Goal: Task Accomplishment & Management: Use online tool/utility

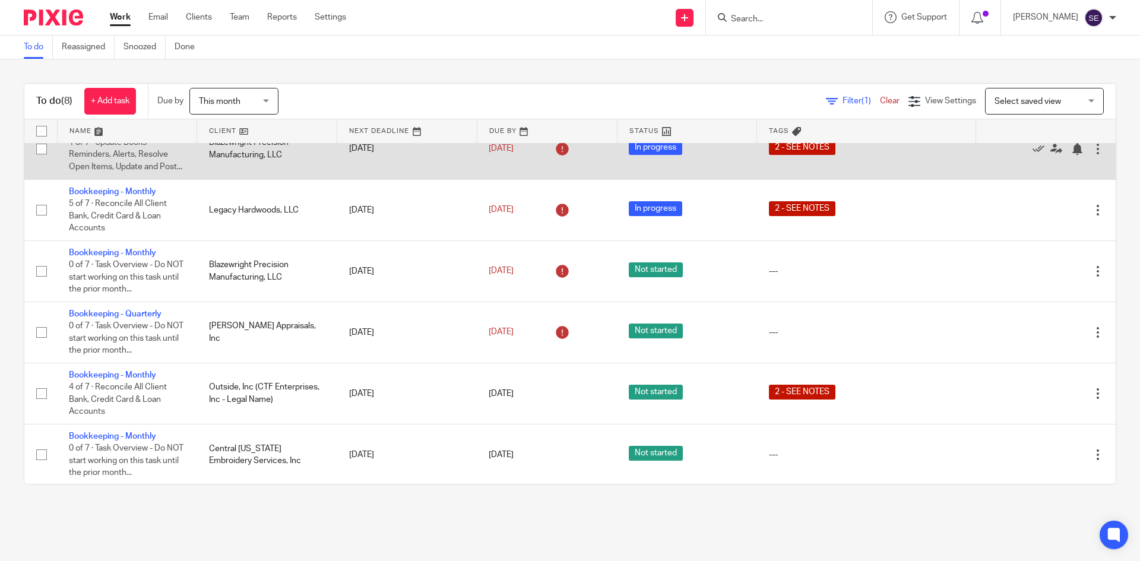
scroll to position [160, 0]
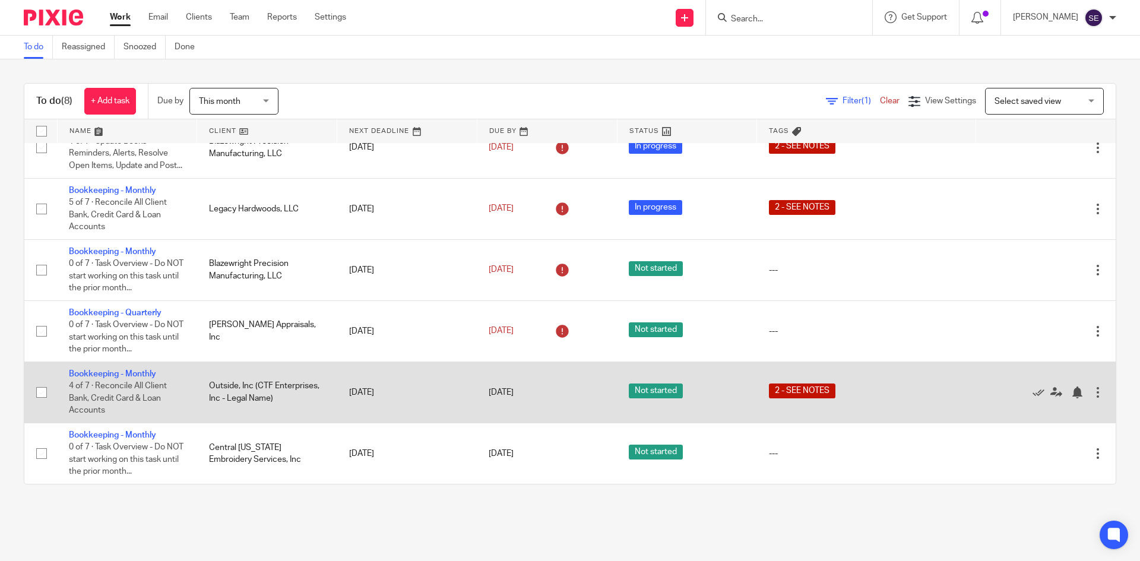
click at [119, 366] on td "Bookkeeping - Monthly 4 of 7 · Reconcile All Client Bank, Credit Card & Loan Ac…" at bounding box center [127, 392] width 140 height 61
click at [106, 370] on link "Bookkeeping - Monthly" at bounding box center [112, 374] width 87 height 8
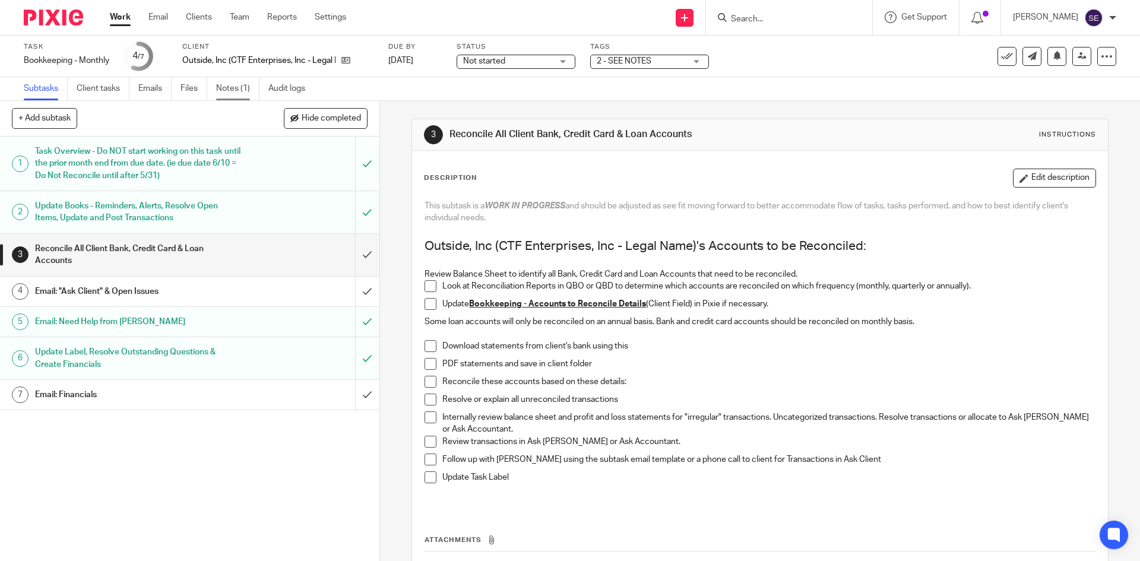
click at [245, 83] on link "Notes (1)" at bounding box center [237, 88] width 43 height 23
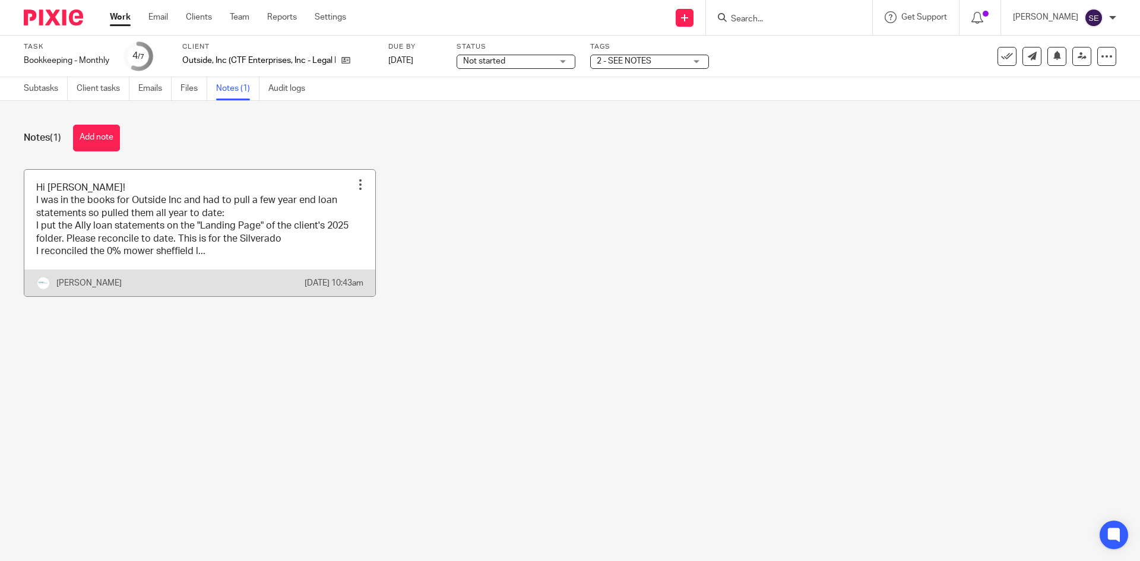
click at [200, 261] on link at bounding box center [199, 233] width 351 height 127
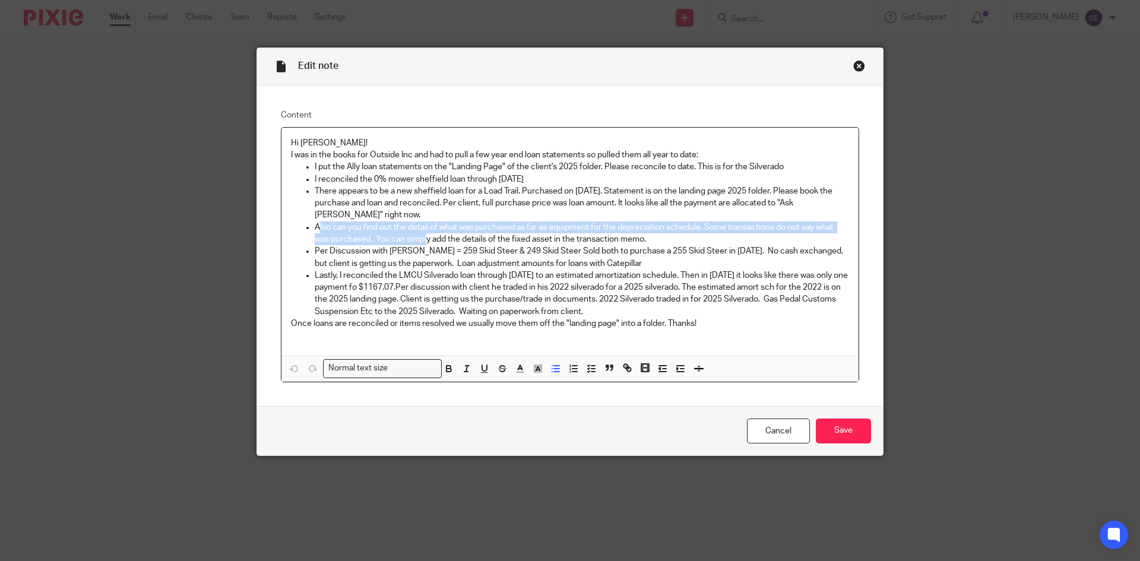
drag, startPoint x: 315, startPoint y: 227, endPoint x: 423, endPoint y: 238, distance: 108.6
click at [423, 238] on p "Also can you find out the detail of what was purchased as far as equipment for …" at bounding box center [582, 234] width 535 height 24
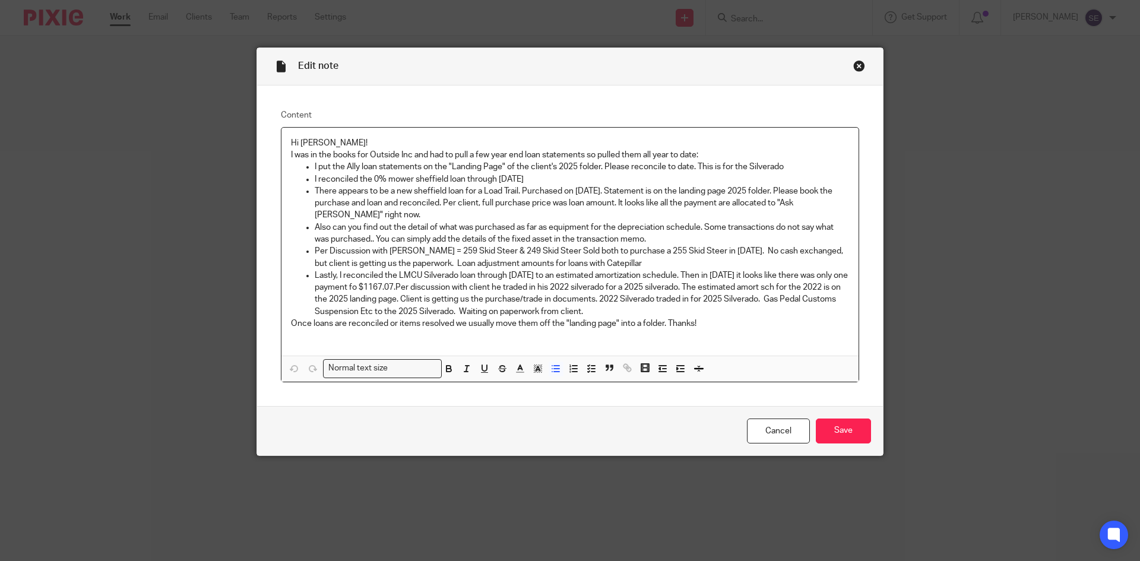
click at [402, 302] on p "Lastly, I reconciled the LMCU Silverado loan through 12.31.24 to an estimated a…" at bounding box center [582, 294] width 535 height 48
drag, startPoint x: 353, startPoint y: 273, endPoint x: 382, endPoint y: 260, distance: 32.1
click at [382, 260] on ul "I put the Ally loan statements on the "Landing Page" of the client's 2025 folde…" at bounding box center [570, 239] width 558 height 156
click at [382, 260] on p "Per Discussion with Corey = 259 Skid Steer & 249 Skid Steer Sold both to purcha…" at bounding box center [582, 257] width 535 height 24
click at [466, 326] on p "Once loans are reconciled or items resolved we usually move them off the "landi…" at bounding box center [570, 324] width 558 height 12
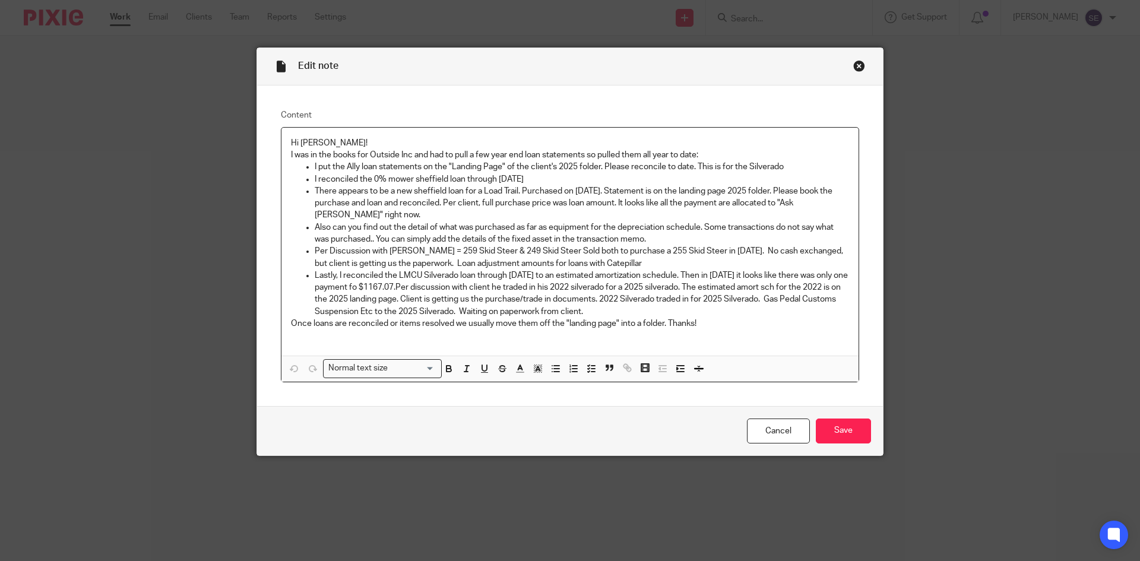
click at [711, 325] on p "Once loans are reconciled or items resolved we usually move them off the "landi…" at bounding box center [570, 324] width 558 height 12
click at [710, 326] on p "Once loans are reconciled or items resolved we usually move them off the "landi…" at bounding box center [570, 324] width 558 height 12
click at [860, 59] on div "Edit note" at bounding box center [570, 66] width 626 height 37
click at [857, 62] on div "Close this dialog window" at bounding box center [859, 66] width 12 height 12
